Goal: Transaction & Acquisition: Purchase product/service

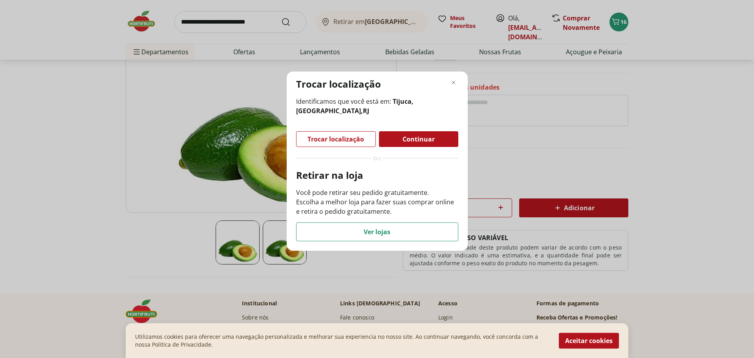
click at [426, 137] on span "Continuar" at bounding box center [419, 139] width 32 height 6
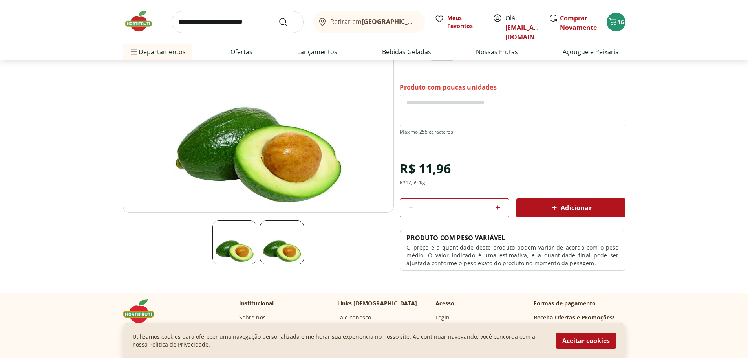
click at [491, 207] on div "*" at bounding box center [454, 207] width 109 height 19
click at [498, 205] on icon at bounding box center [497, 207] width 9 height 9
type input "*"
click at [551, 205] on icon at bounding box center [554, 207] width 9 height 9
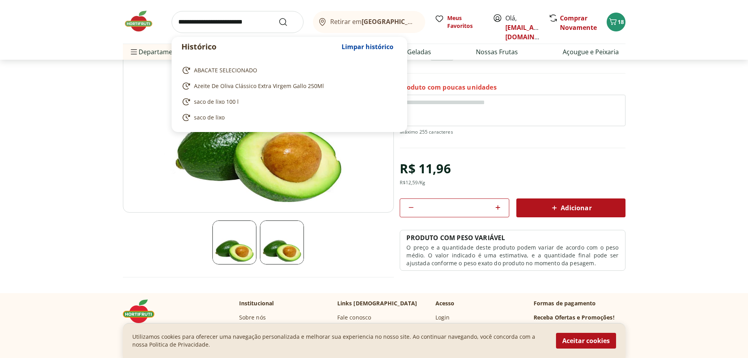
click at [239, 23] on input "search" at bounding box center [238, 22] width 132 height 22
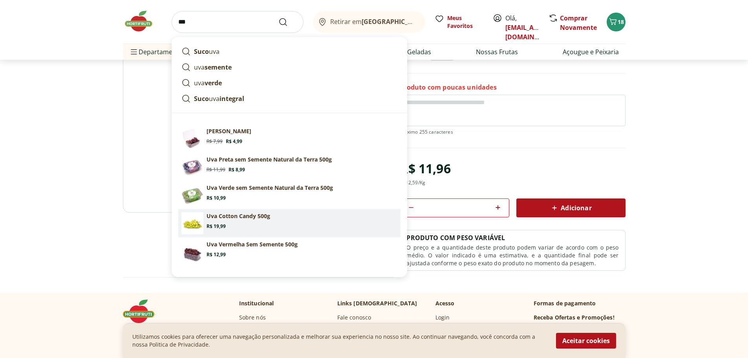
click at [282, 215] on section "Uva Cotton Candy 500g Price: R$ 19,99" at bounding box center [302, 220] width 191 height 17
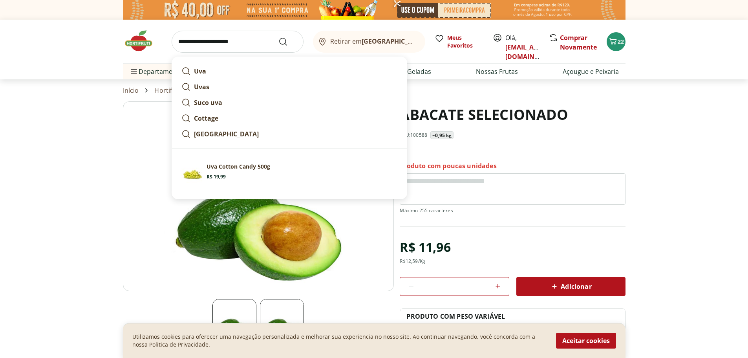
drag, startPoint x: 249, startPoint y: 17, endPoint x: 0, endPoint y: -19, distance: 252.0
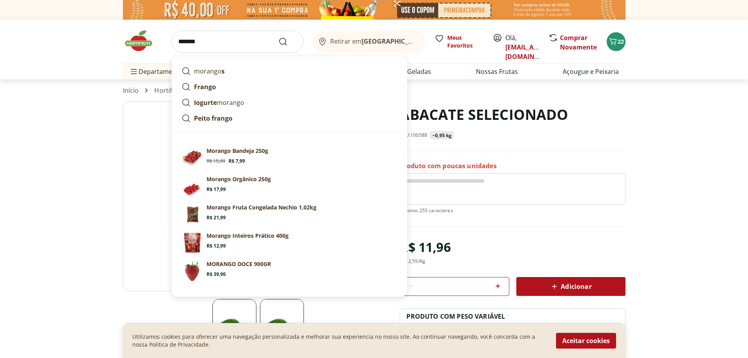
click at [212, 137] on section "Sugestões para "morango" Morango Bandeja 250g Original price: R$ 15,99 Price: R…" at bounding box center [289, 214] width 235 height 163
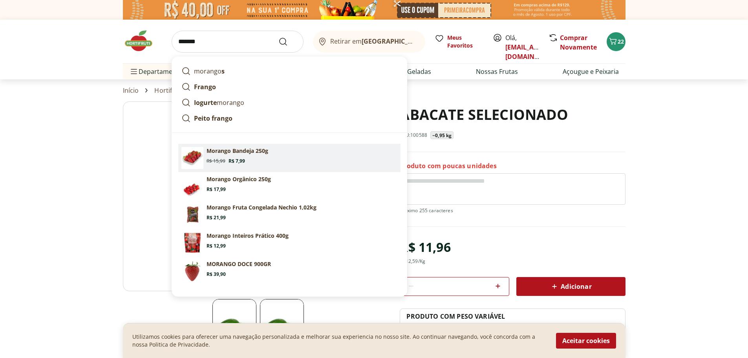
click at [212, 144] on link "Morango Bandeja 250g Original price: R$ 15,99 Price: R$ 7,99" at bounding box center [289, 158] width 222 height 28
type input "**********"
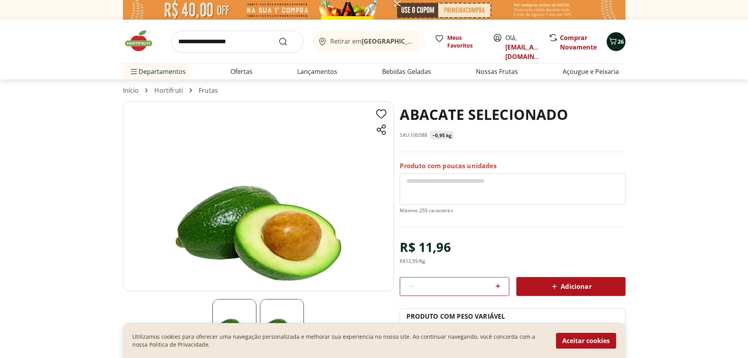
click at [618, 40] on span "26" at bounding box center [621, 41] width 6 height 7
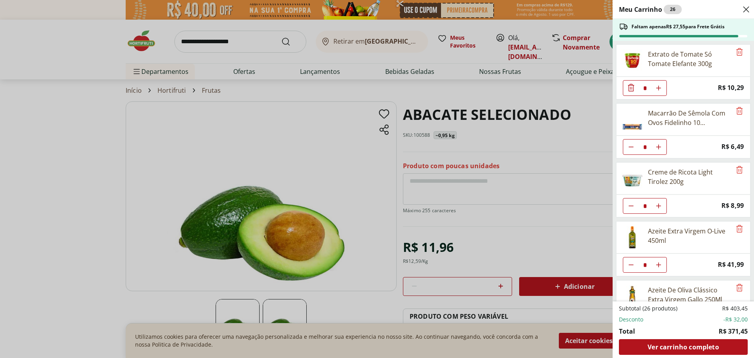
click at [657, 88] on icon "Aumentar Quantidade" at bounding box center [658, 88] width 6 height 6
type input "*"
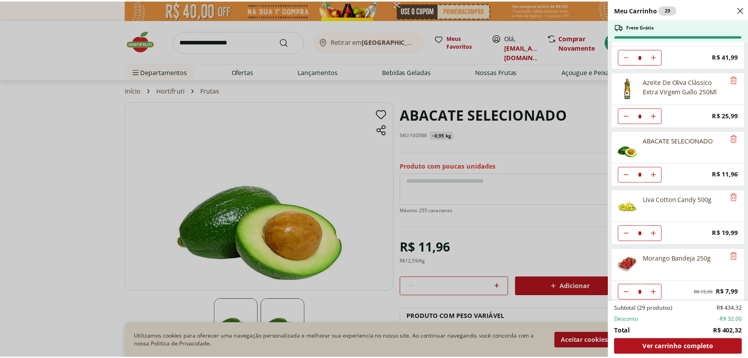
scroll to position [214, 0]
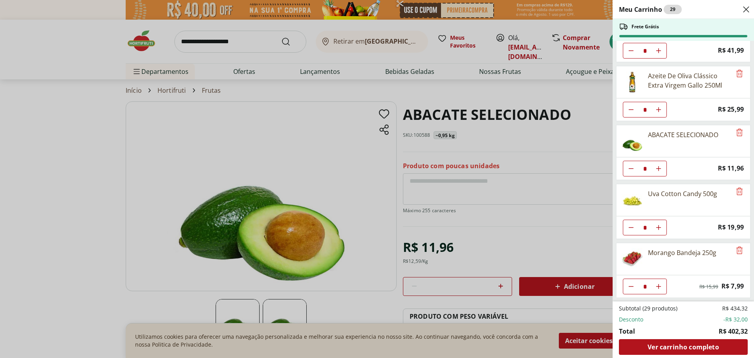
click at [252, 41] on div "Meu Carrinho 29 Frete Grátis Extrato de Tomate Só Tomate Elefante 300g * Price:…" at bounding box center [377, 179] width 754 height 358
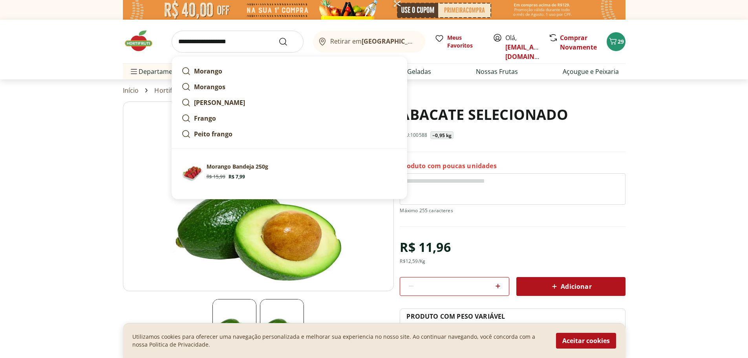
drag, startPoint x: 252, startPoint y: 41, endPoint x: 93, endPoint y: 27, distance: 159.7
click at [94, 28] on header "**********" at bounding box center [374, 50] width 748 height 60
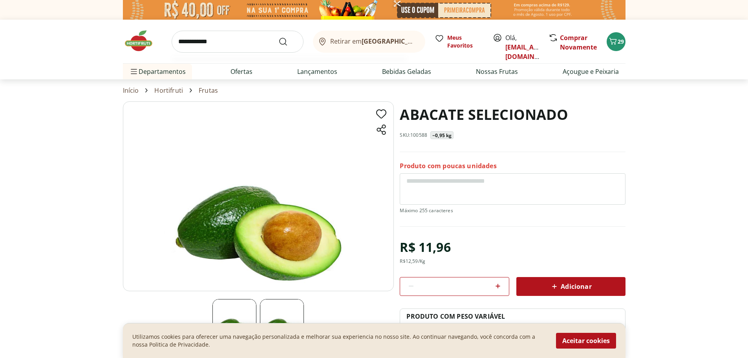
type input "**********"
click at [278, 37] on button "Submit Search" at bounding box center [287, 41] width 19 height 9
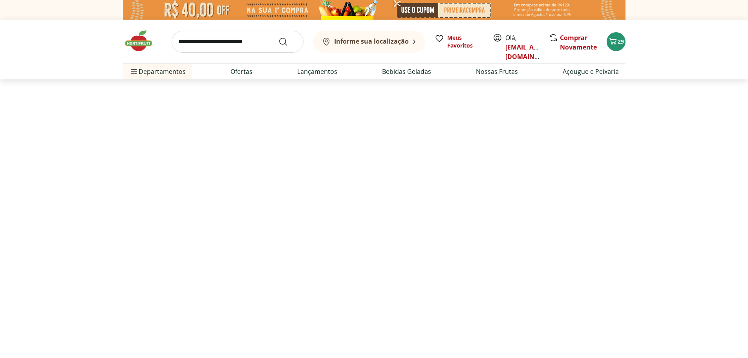
select select "**********"
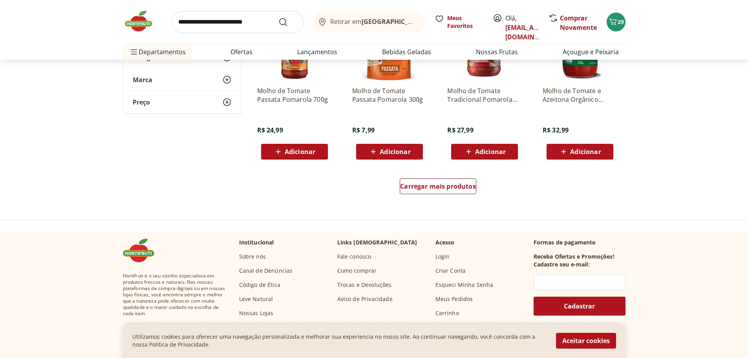
scroll to position [511, 0]
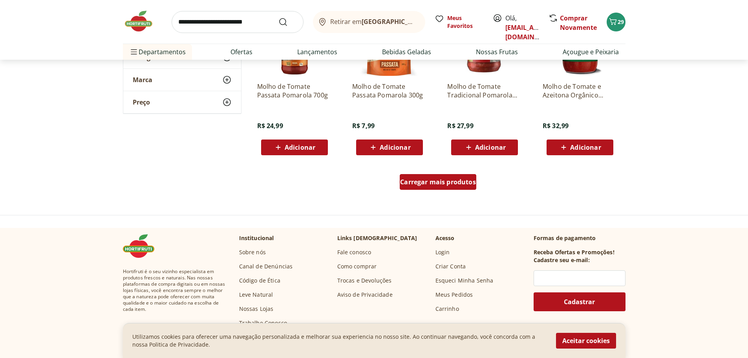
click at [448, 182] on span "Carregar mais produtos" at bounding box center [438, 182] width 76 height 6
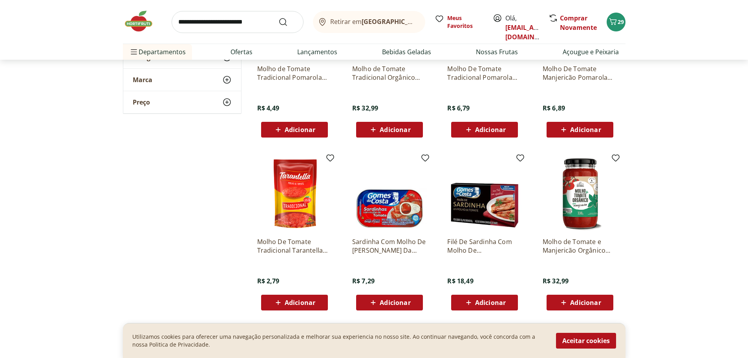
scroll to position [196, 0]
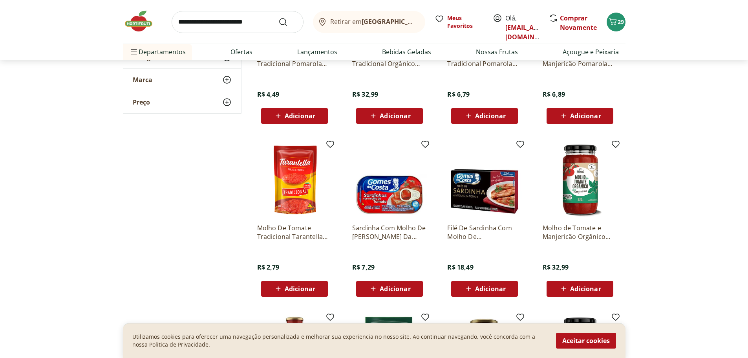
click at [225, 25] on input "search" at bounding box center [238, 22] width 132 height 22
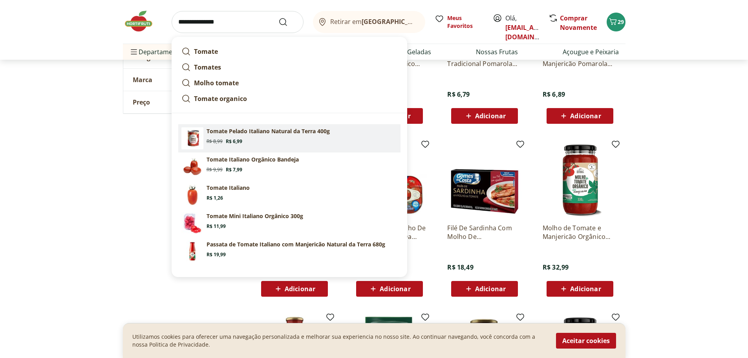
click at [285, 128] on p "Tomate Pelado Italiano Natural da Terra 400g" at bounding box center [268, 131] width 123 height 8
type input "**********"
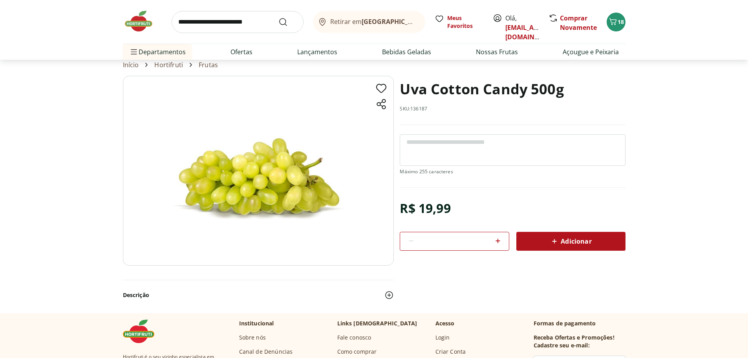
scroll to position [39, 0]
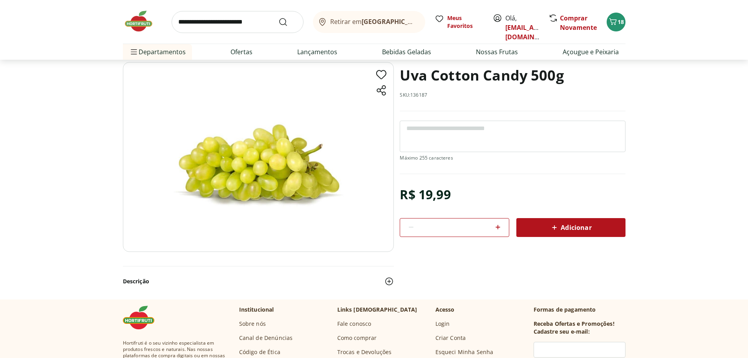
click at [496, 227] on icon at bounding box center [498, 227] width 5 height 5
type input "*"
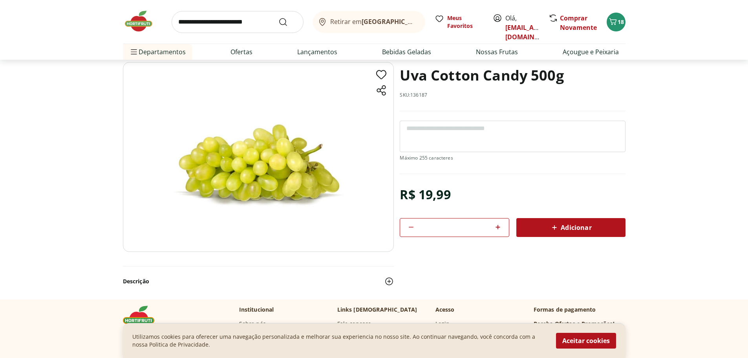
click at [588, 228] on span "Adicionar" at bounding box center [571, 227] width 42 height 9
click at [573, 223] on span "Adicionar" at bounding box center [571, 227] width 42 height 9
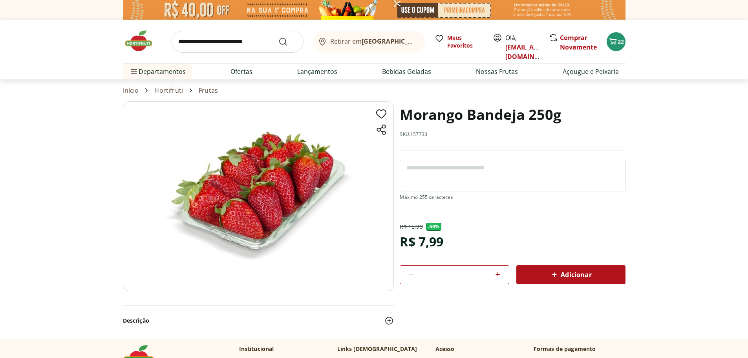
click at [495, 273] on icon at bounding box center [497, 273] width 9 height 9
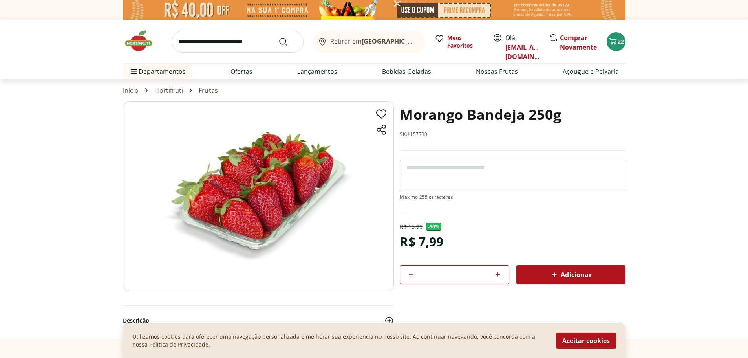
click at [497, 273] on icon at bounding box center [497, 273] width 9 height 9
type input "*"
click at [561, 278] on span "Adicionar" at bounding box center [571, 274] width 42 height 9
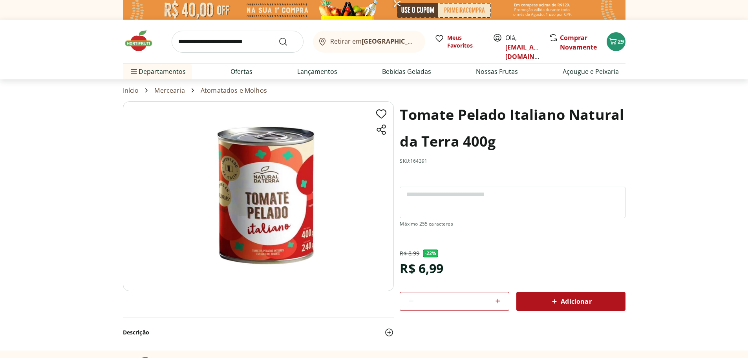
click at [504, 301] on div "*" at bounding box center [454, 301] width 109 height 19
click at [502, 301] on icon at bounding box center [497, 300] width 9 height 9
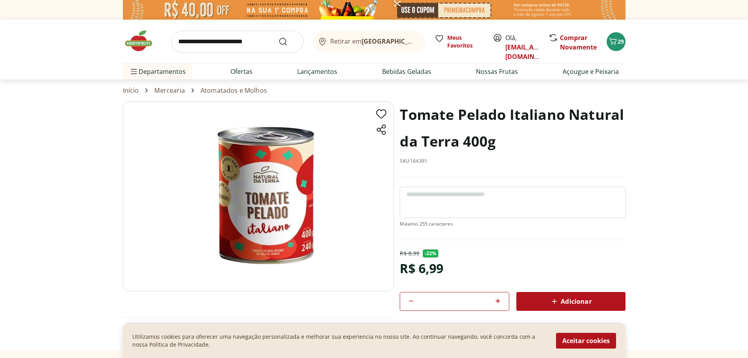
click at [502, 301] on icon at bounding box center [497, 300] width 9 height 9
type input "*"
click at [583, 302] on span "Adicionar" at bounding box center [571, 301] width 42 height 9
click at [505, 68] on link "Nossas Frutas" at bounding box center [497, 71] width 42 height 9
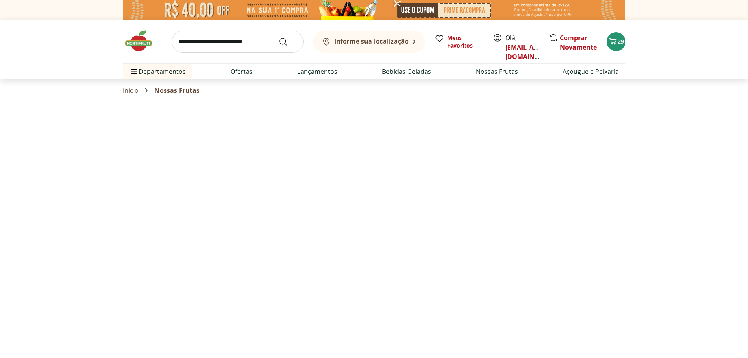
select select "**********"
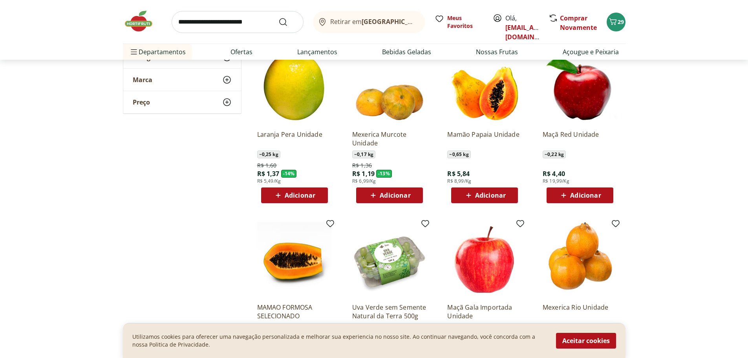
scroll to position [275, 0]
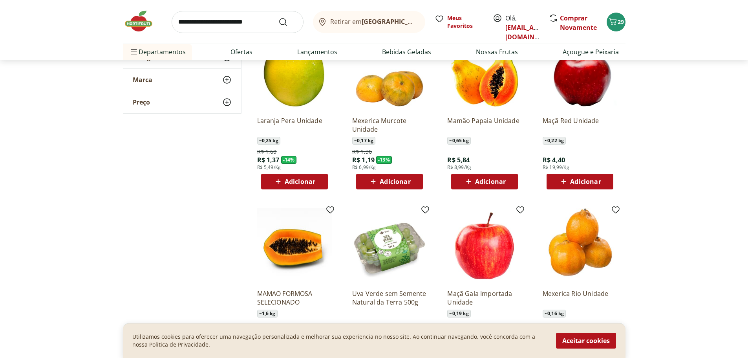
click at [499, 181] on span "Adicionar" at bounding box center [490, 181] width 31 height 6
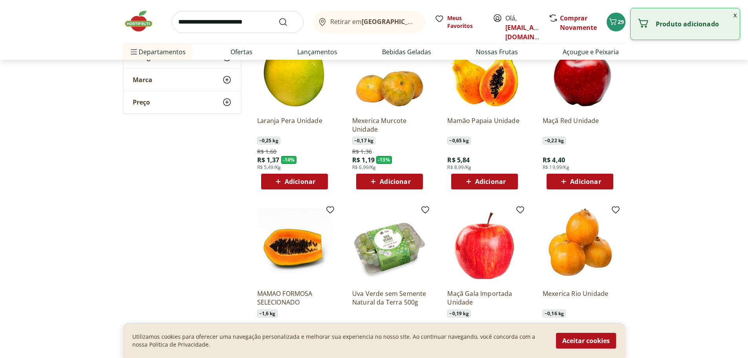
click at [505, 183] on span "Adicionar" at bounding box center [490, 181] width 31 height 6
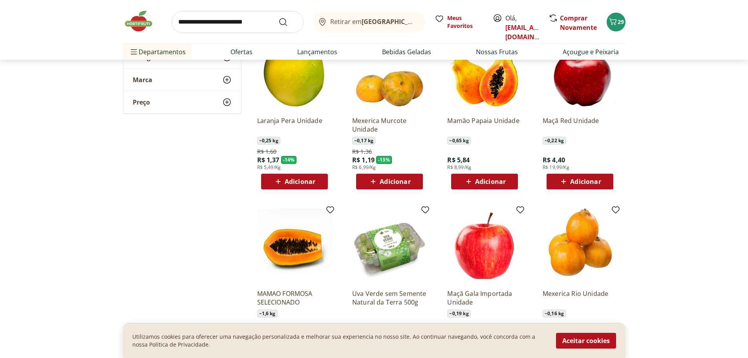
click at [501, 181] on span "Adicionar" at bounding box center [490, 181] width 31 height 6
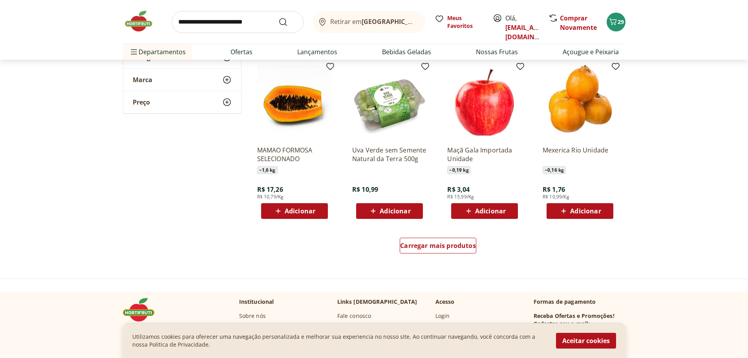
scroll to position [432, 0]
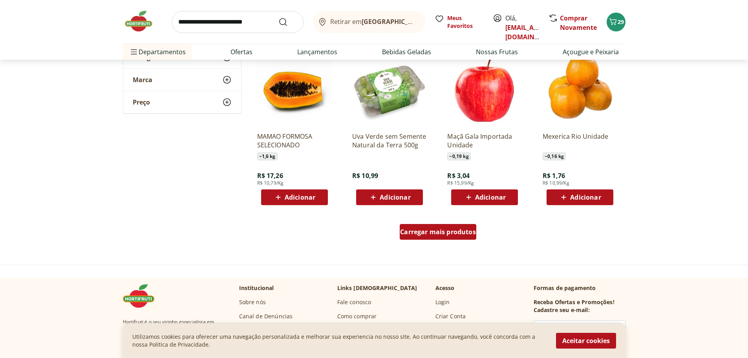
click at [463, 234] on span "Carregar mais produtos" at bounding box center [438, 232] width 76 height 6
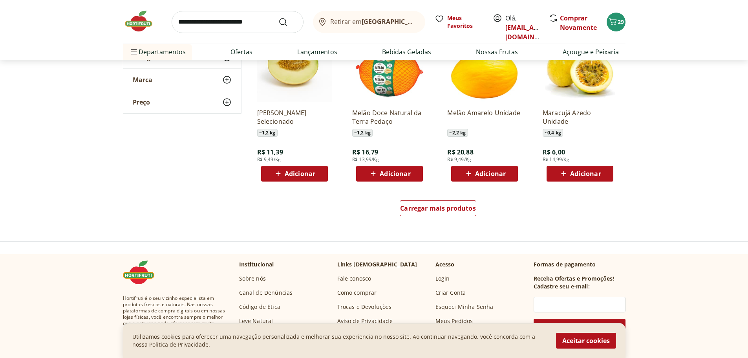
scroll to position [982, 0]
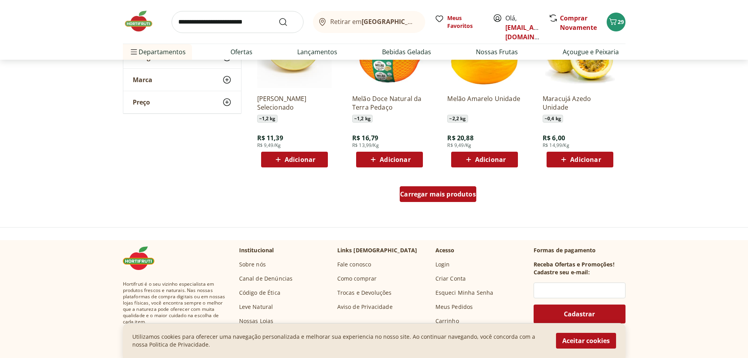
click at [463, 194] on span "Carregar mais produtos" at bounding box center [438, 194] width 76 height 6
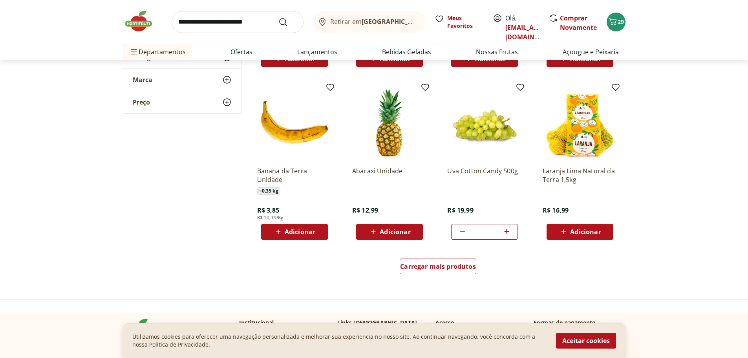
scroll to position [1453, 0]
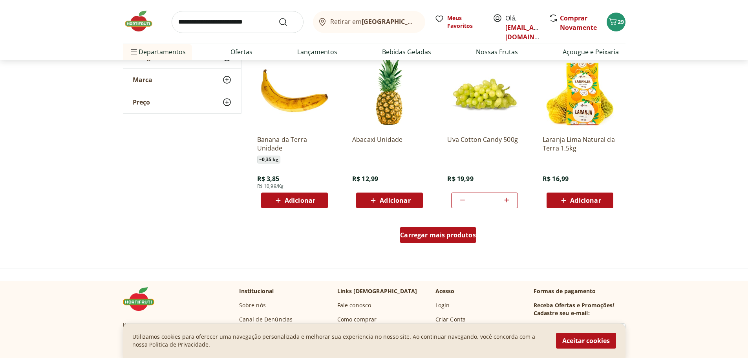
click at [465, 233] on span "Carregar mais produtos" at bounding box center [438, 235] width 76 height 6
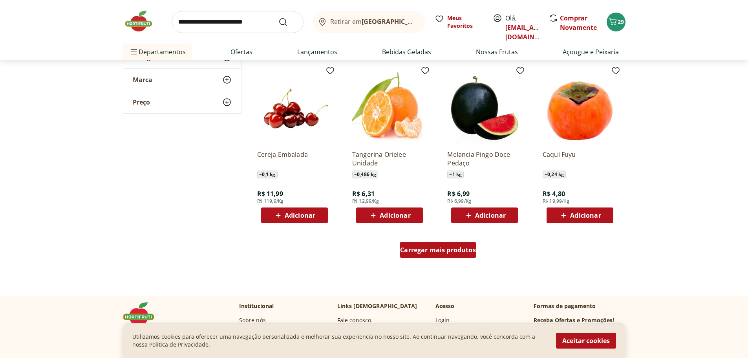
scroll to position [2003, 0]
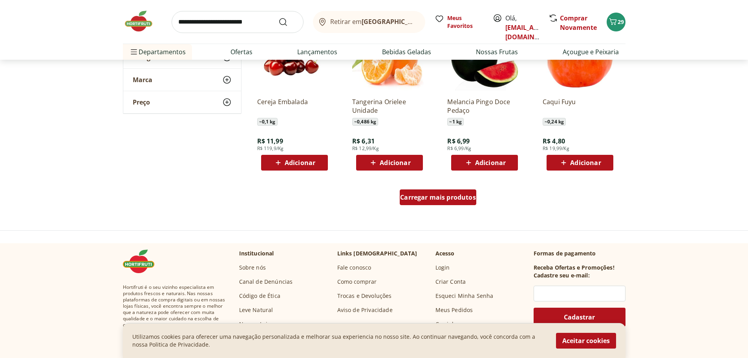
click at [450, 199] on span "Carregar mais produtos" at bounding box center [438, 197] width 76 height 6
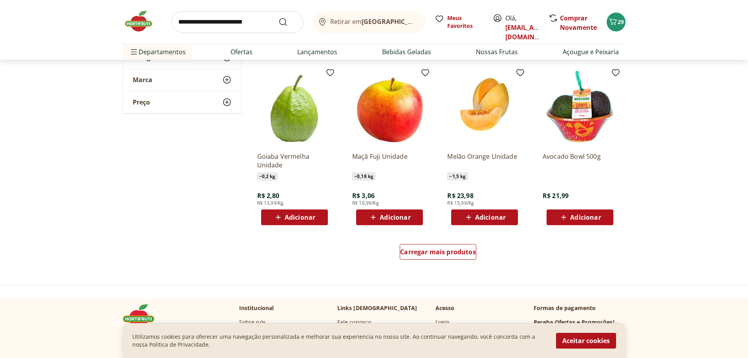
scroll to position [2474, 0]
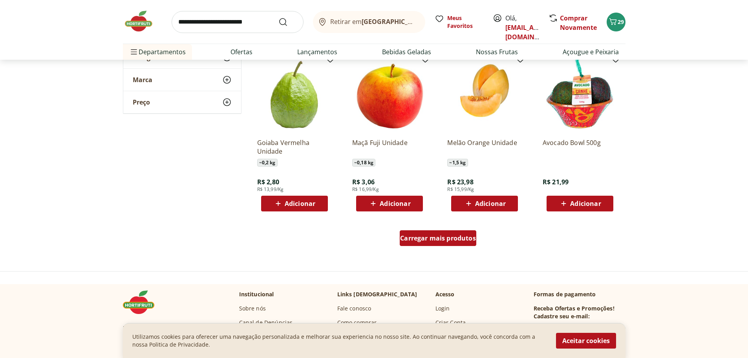
click at [463, 235] on span "Carregar mais produtos" at bounding box center [438, 238] width 76 height 6
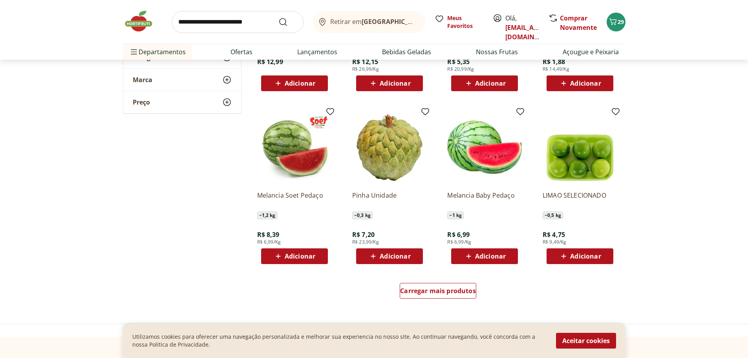
scroll to position [2985, 0]
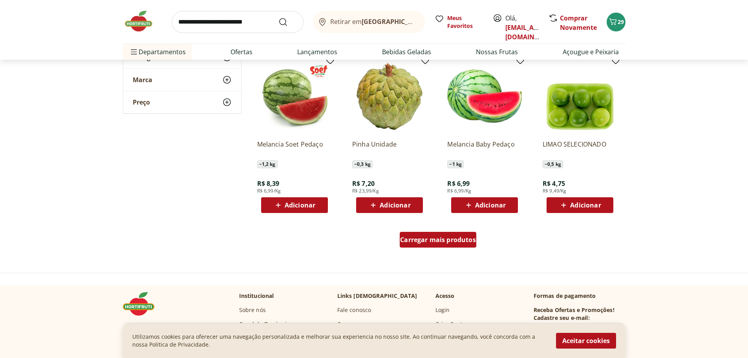
click at [468, 239] on span "Carregar mais produtos" at bounding box center [438, 239] width 76 height 6
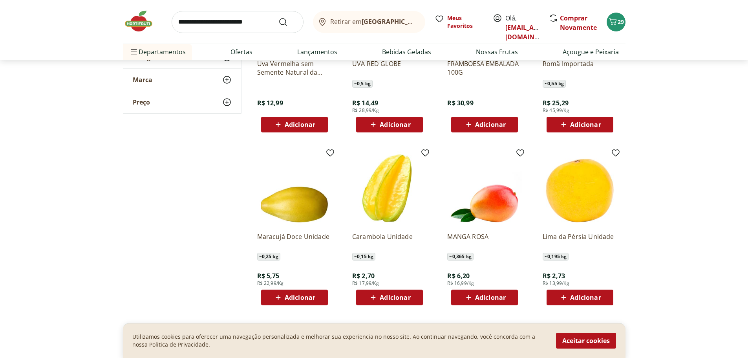
scroll to position [3495, 0]
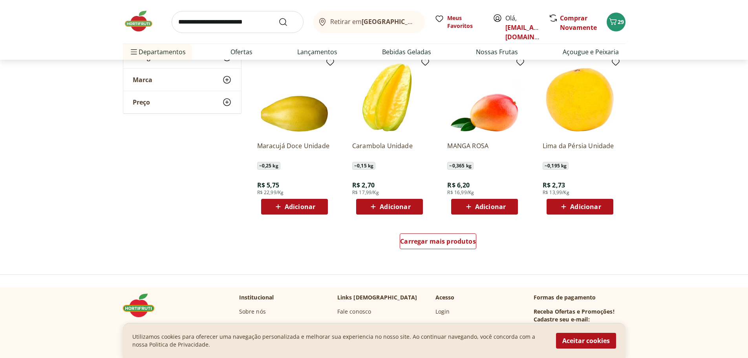
click at [302, 203] on span "Adicionar" at bounding box center [300, 206] width 31 height 6
click at [311, 208] on span "Adicionar" at bounding box center [300, 206] width 31 height 6
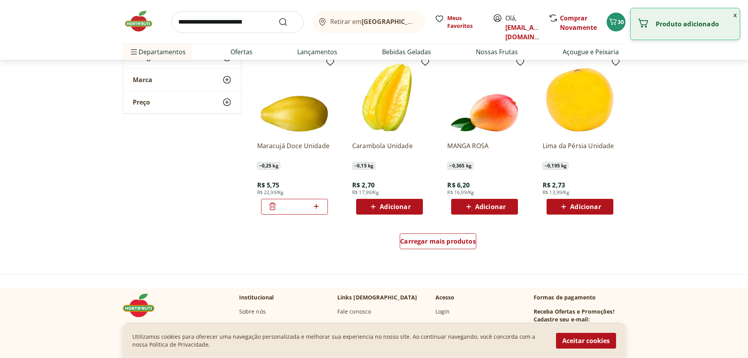
click at [315, 206] on icon at bounding box center [316, 206] width 5 height 5
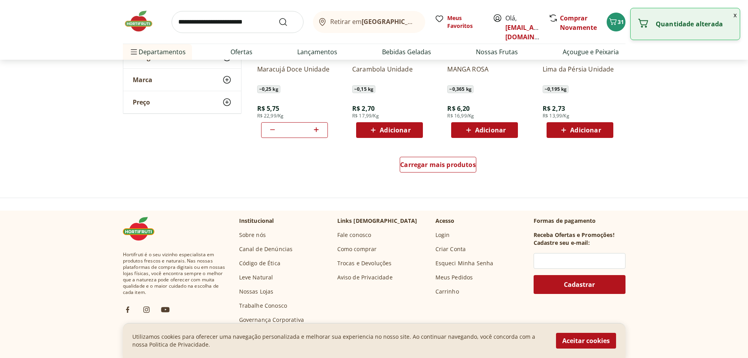
scroll to position [3574, 0]
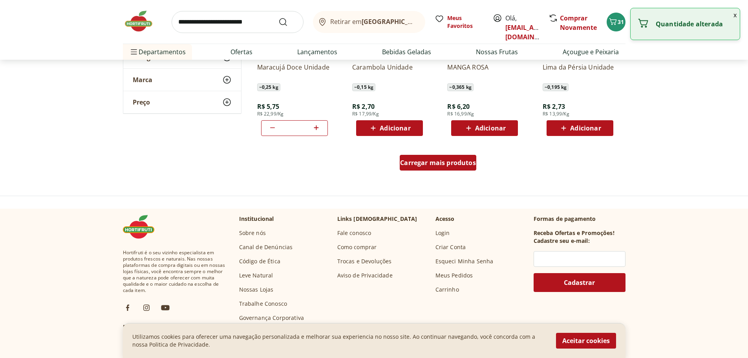
click at [438, 168] on div "Carregar mais produtos" at bounding box center [438, 163] width 77 height 16
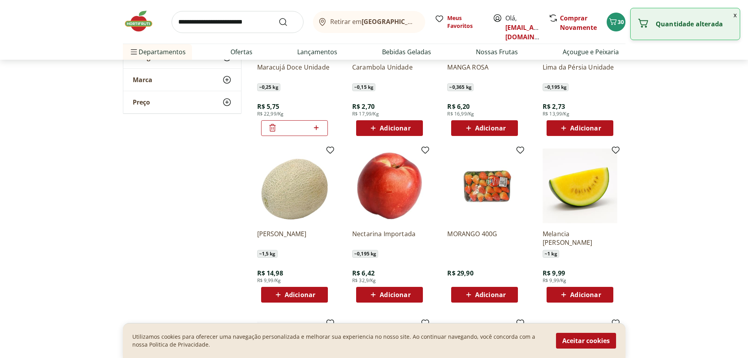
type input "*"
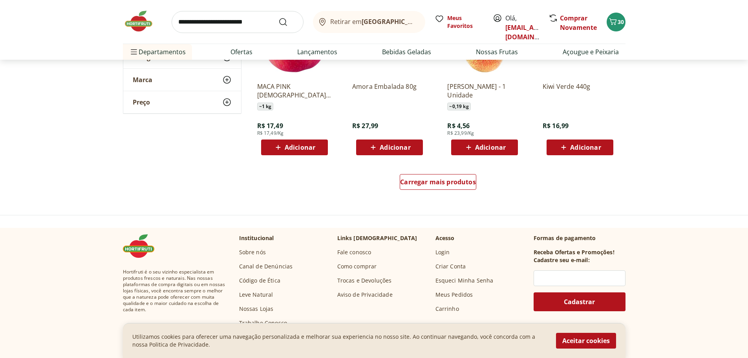
scroll to position [4084, 0]
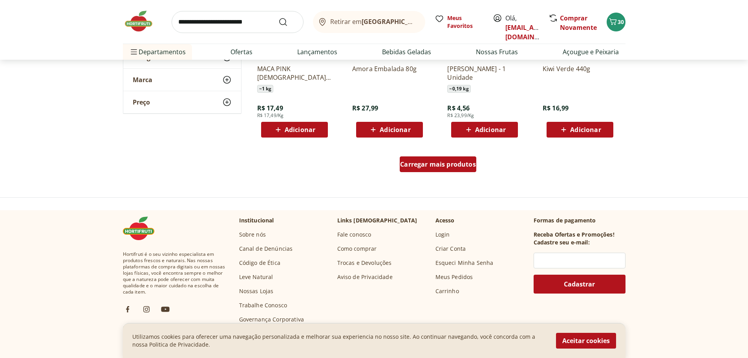
click at [437, 171] on div "Carregar mais produtos" at bounding box center [438, 164] width 77 height 16
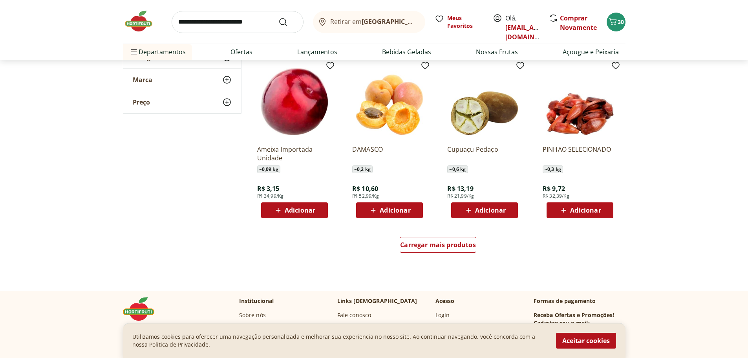
scroll to position [4516, 0]
click at [464, 242] on span "Carregar mais produtos" at bounding box center [438, 244] width 76 height 6
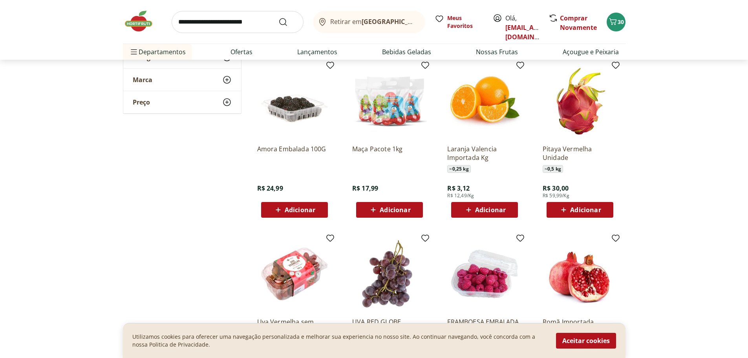
scroll to position [3102, 0]
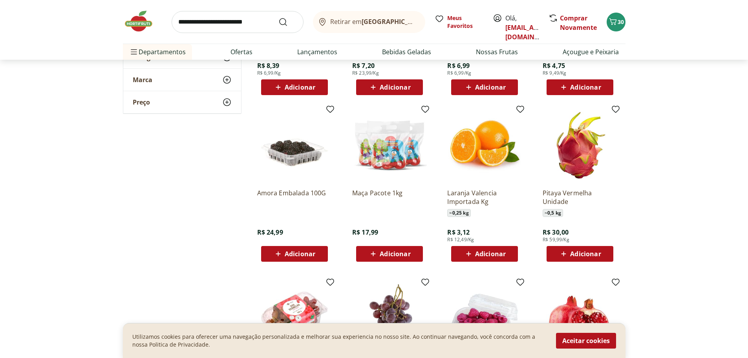
click at [196, 22] on input "search" at bounding box center [238, 22] width 132 height 22
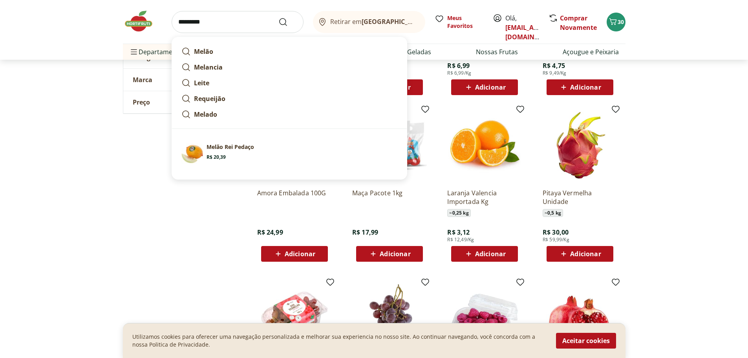
type input "*********"
click at [278, 17] on button "Submit Search" at bounding box center [287, 21] width 19 height 9
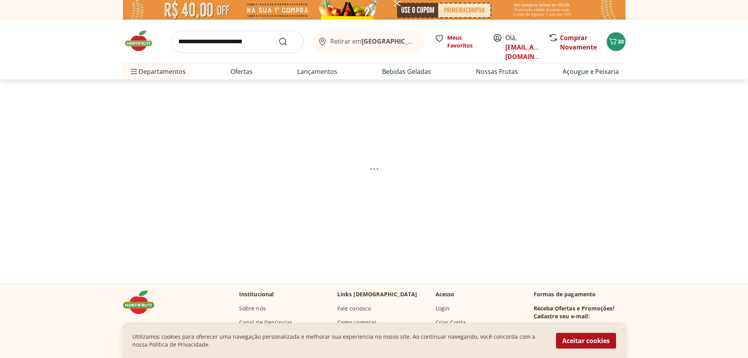
select select "**********"
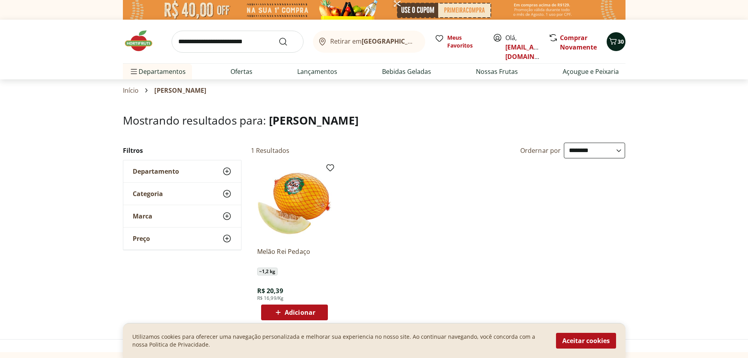
click at [619, 41] on span "30" at bounding box center [621, 41] width 6 height 7
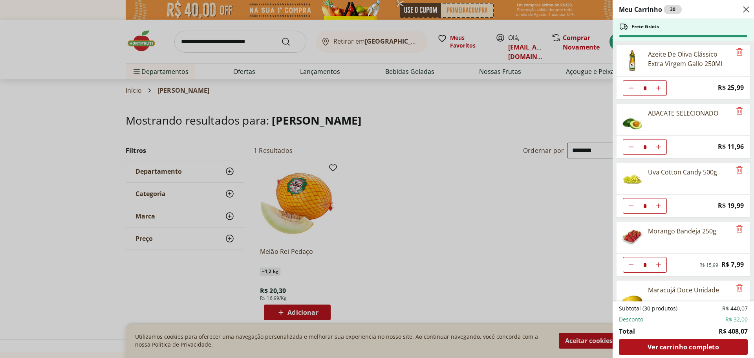
scroll to position [273, 0]
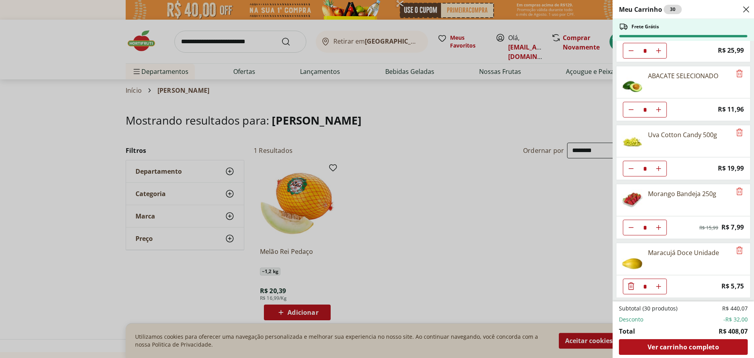
click at [657, 292] on button "Aumentar Quantidade" at bounding box center [659, 286] width 16 height 16
click at [660, 284] on icon "Aumentar Quantidade" at bounding box center [658, 286] width 6 height 6
type input "*"
click at [748, 291] on div "Meu Carrinho 30 Frete Grátis Extrato de Tomate Só Tomate Elefante 300g * Price:…" at bounding box center [683, 179] width 141 height 358
click at [639, 349] on div "Ver carrinho completo" at bounding box center [683, 347] width 129 height 16
